Goal: Task Accomplishment & Management: Use online tool/utility

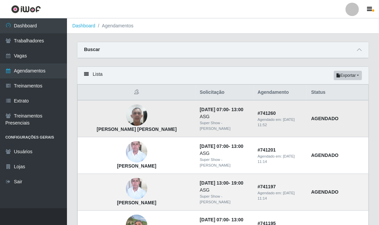
scroll to position [37, 0]
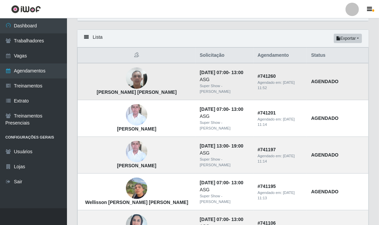
click at [126, 80] on img at bounding box center [136, 78] width 21 height 28
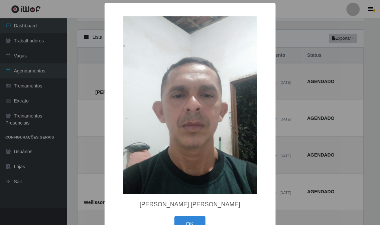
click at [295, 134] on div "× Patrício Fernandes Ribeiro OK Cancel" at bounding box center [190, 112] width 380 height 225
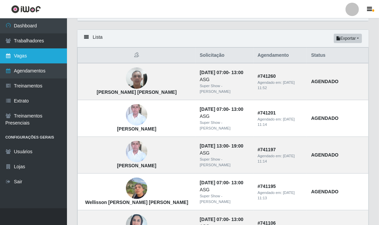
click at [29, 58] on link "Vagas" at bounding box center [33, 55] width 67 height 15
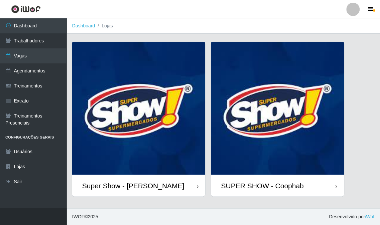
click at [182, 123] on img at bounding box center [138, 108] width 133 height 133
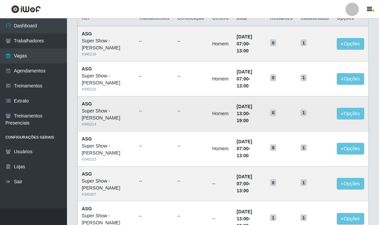
scroll to position [111, 0]
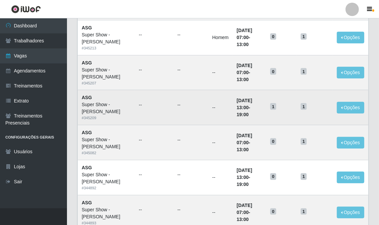
scroll to position [149, 0]
